Goal: Task Accomplishment & Management: Manage account settings

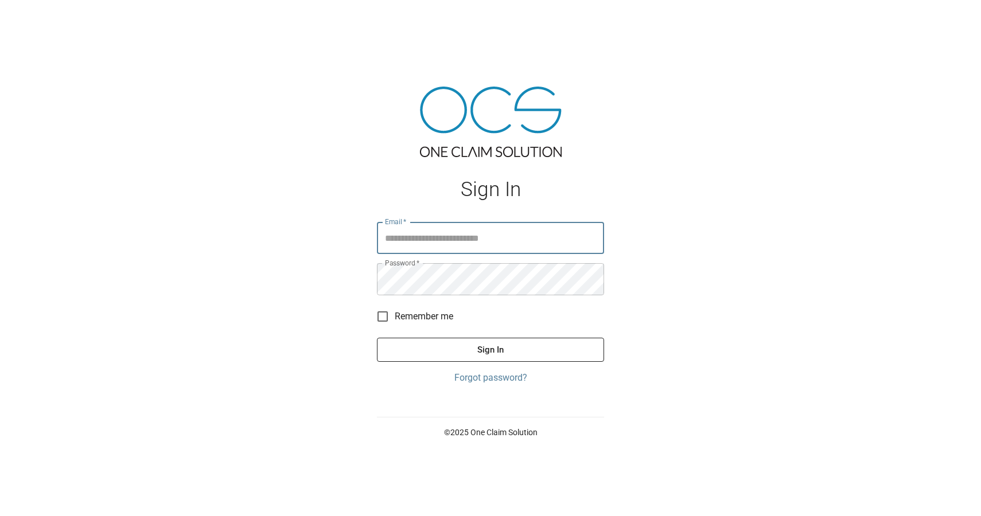
type input "**********"
click at [426, 349] on button "Sign In" at bounding box center [490, 350] width 227 height 24
